Goal: Check status: Check status

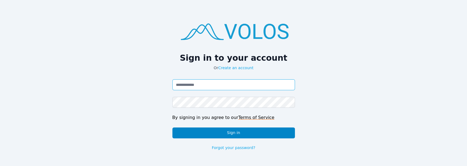
type input "**********"
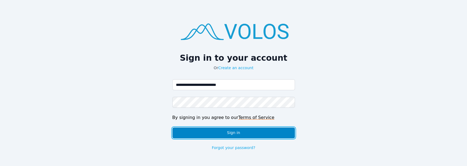
click at [219, 132] on button "Sign in" at bounding box center [233, 133] width 123 height 11
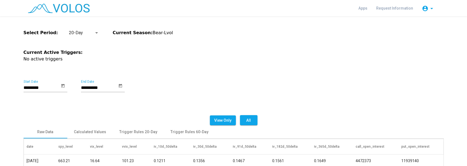
drag, startPoint x: 434, startPoint y: 0, endPoint x: 204, endPoint y: 44, distance: 234.0
drag, startPoint x: 388, startPoint y: 0, endPoint x: 282, endPoint y: 34, distance: 110.9
click at [282, 34] on div "Select Period: 20-Day Current Season: Bear-Lvol" at bounding box center [234, 33] width 420 height 7
click at [95, 33] on div at bounding box center [96, 32] width 3 height 1
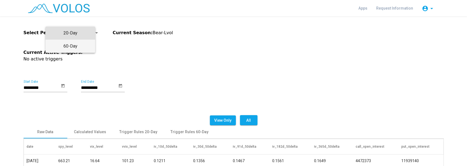
click at [79, 47] on span "60-Day" at bounding box center [70, 46] width 41 height 13
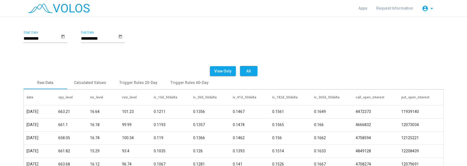
scroll to position [55, 0]
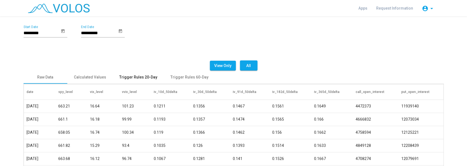
click at [129, 76] on div "Trigger Rules 20-Day" at bounding box center [138, 77] width 38 height 6
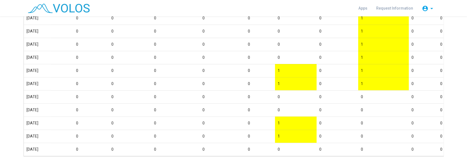
scroll to position [0, 379]
